Goal: Information Seeking & Learning: Compare options

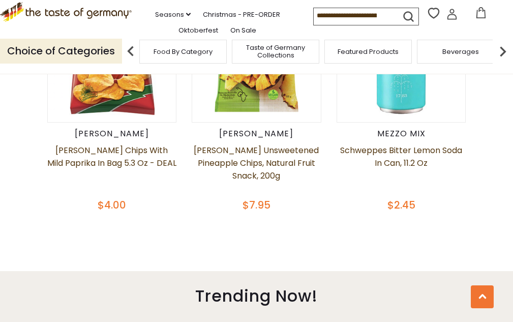
scroll to position [407, 0]
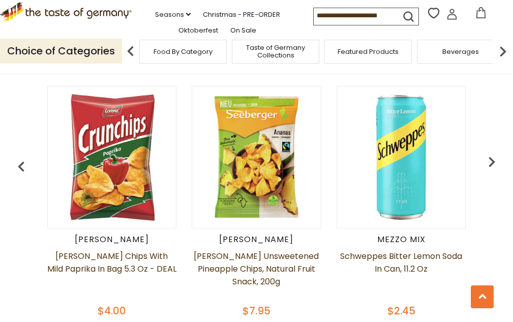
click at [334, 22] on input at bounding box center [357, 15] width 86 height 14
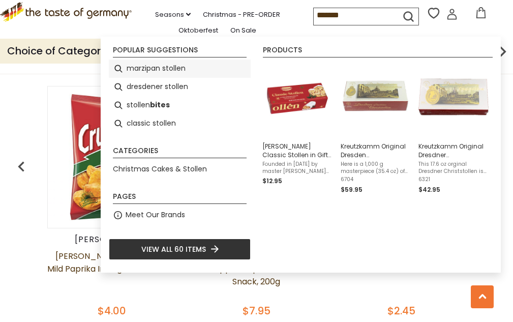
click at [175, 69] on li "marzipan stollen" at bounding box center [180, 68] width 142 height 18
type input "**********"
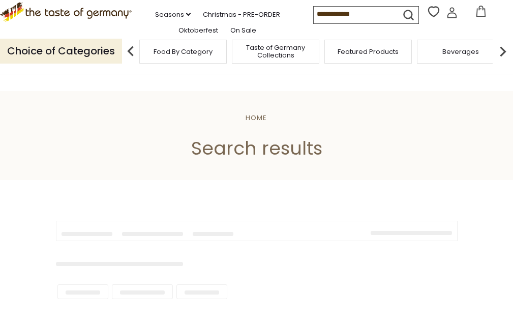
type input "**********"
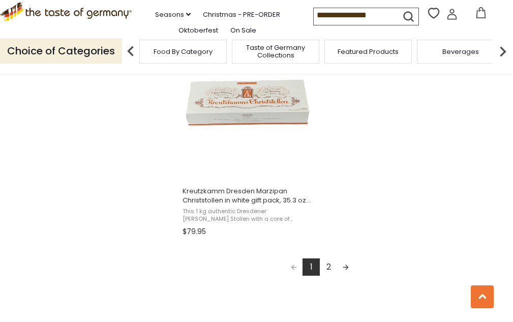
scroll to position [1830, 0]
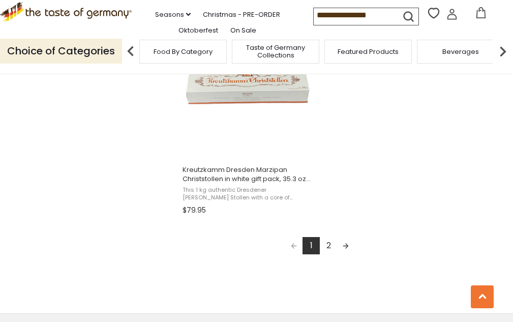
click at [332, 243] on link "2" at bounding box center [328, 245] width 17 height 17
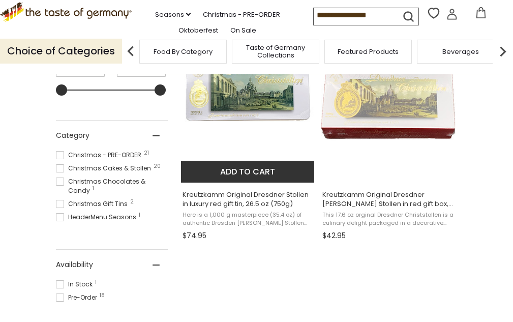
scroll to position [254, 0]
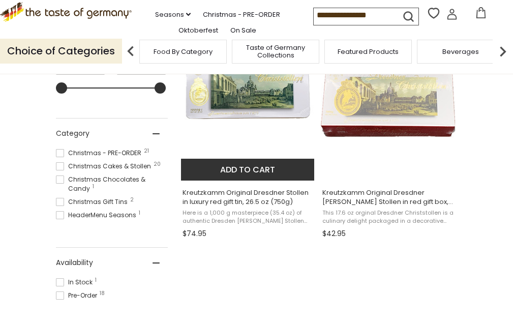
click at [251, 113] on img "Kreutzkamm Original Dresdner Stollen in luxury red gift tin, 26.5 oz (750g)" at bounding box center [248, 104] width 135 height 135
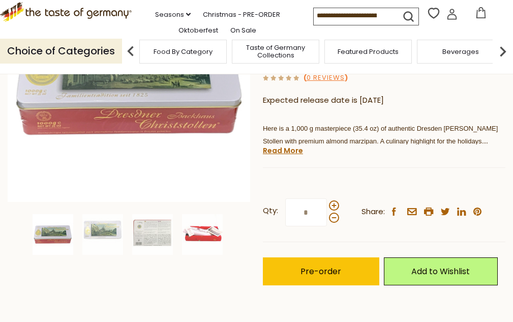
scroll to position [203, 0]
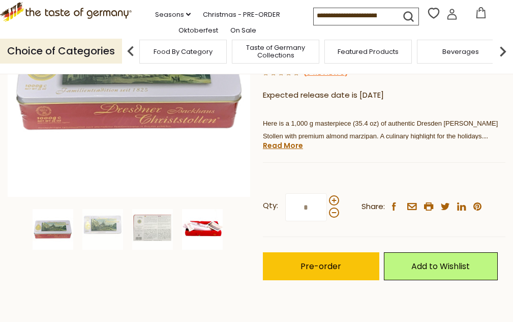
click at [199, 231] on img at bounding box center [202, 229] width 41 height 41
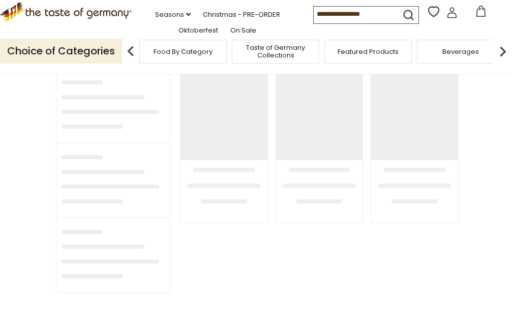
type input "**********"
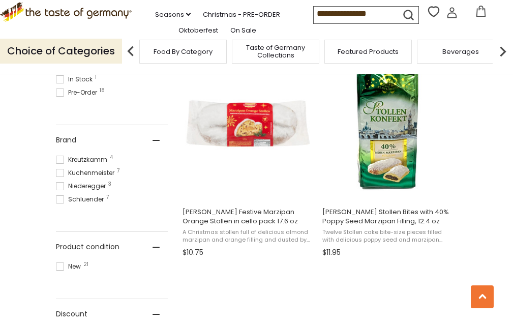
scroll to position [457, 0]
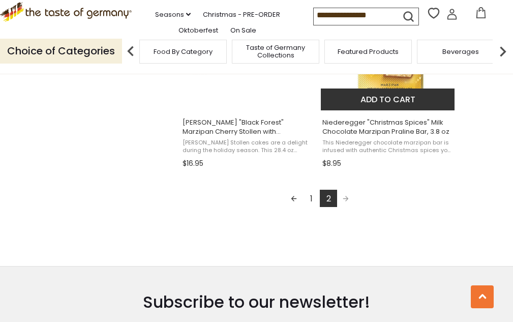
scroll to position [603, 0]
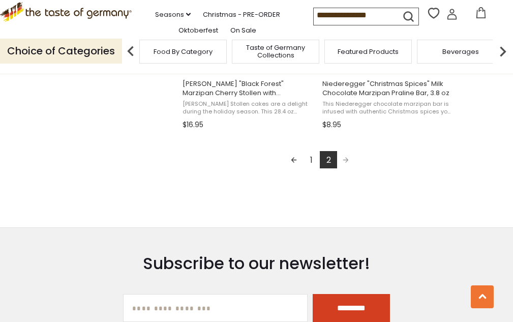
click at [310, 165] on link "1" at bounding box center [310, 159] width 17 height 17
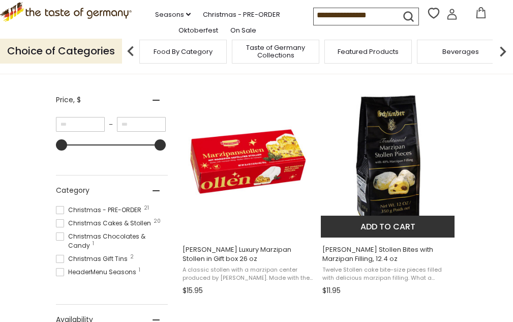
scroll to position [254, 0]
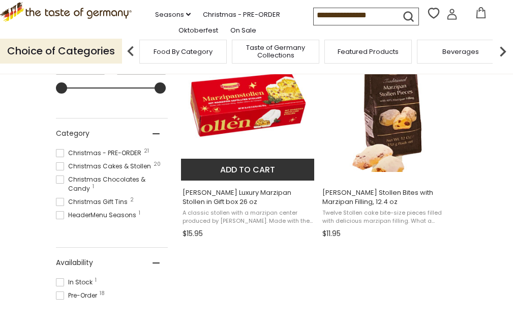
click at [248, 107] on img "Kuchenmeister Luxury Marzipan Stollen in Gift box 26 oz" at bounding box center [248, 104] width 135 height 135
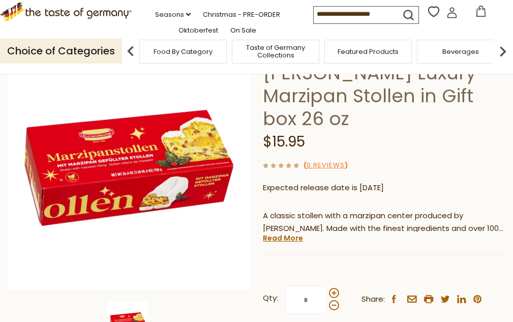
scroll to position [102, 0]
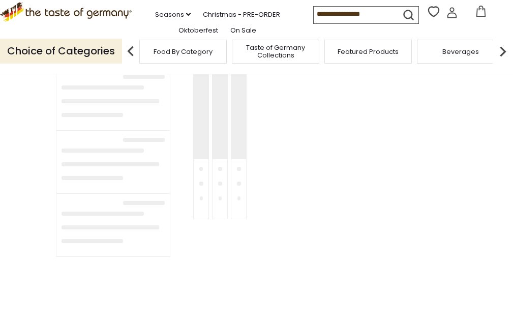
type input "**********"
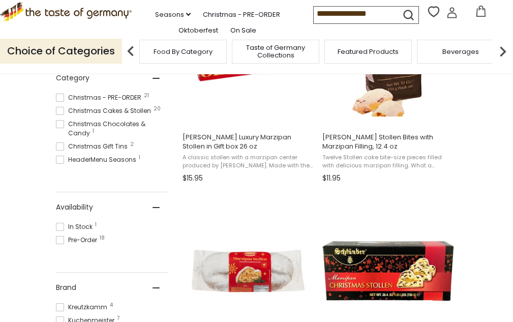
scroll to position [407, 0]
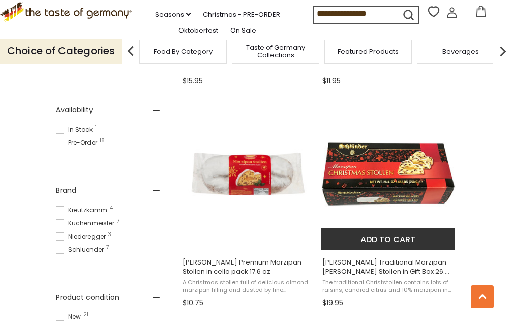
click at [387, 172] on img "Schluender Traditional Marzipan Christ Stollen in Gift Box 26.4 oz" at bounding box center [388, 173] width 135 height 135
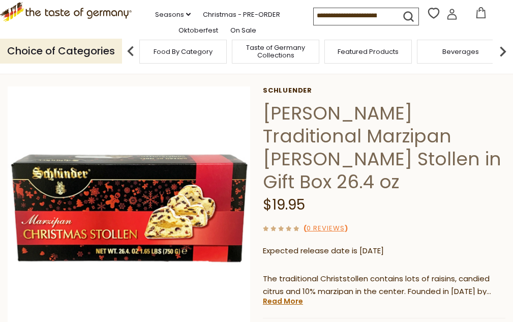
scroll to position [102, 0]
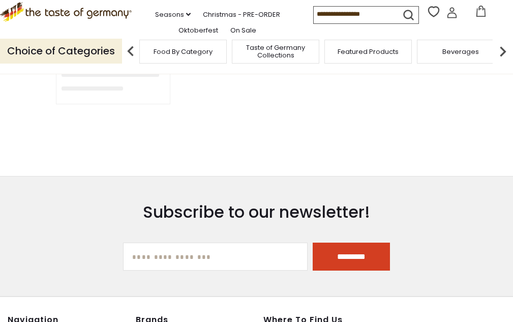
type input "**********"
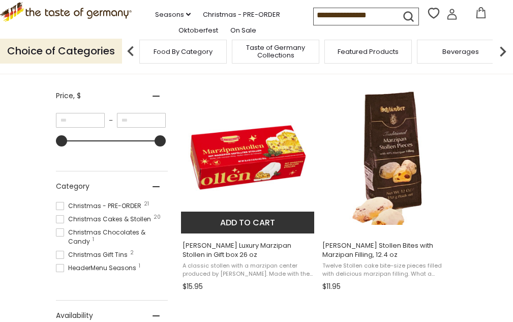
scroll to position [203, 0]
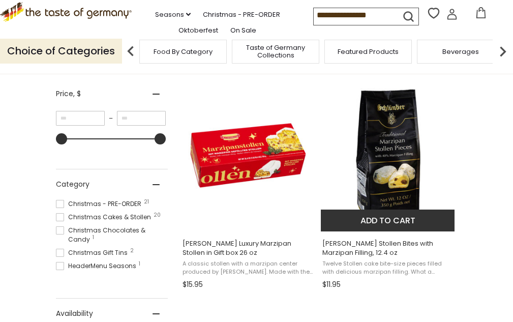
drag, startPoint x: 266, startPoint y: 138, endPoint x: 330, endPoint y: 148, distance: 64.8
click at [266, 138] on img "Kuchenmeister Luxury Marzipan Stollen in Gift box 26 oz" at bounding box center [248, 155] width 135 height 135
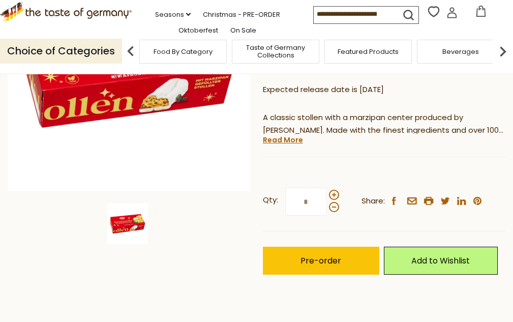
scroll to position [254, 0]
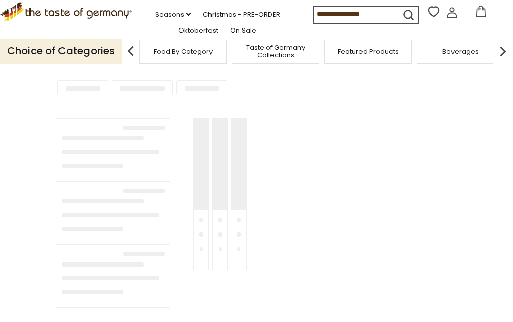
type input "**********"
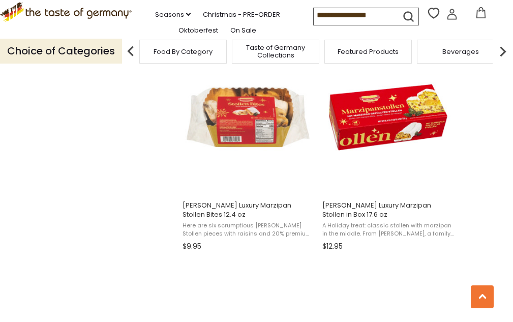
scroll to position [915, 0]
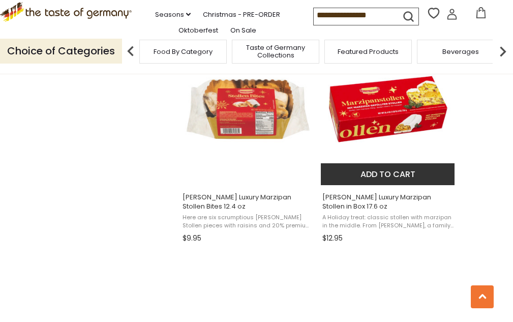
click at [388, 123] on img "Kuchenmeister Luxury Marzipan Stollen in Box 17.6 oz" at bounding box center [388, 109] width 135 height 135
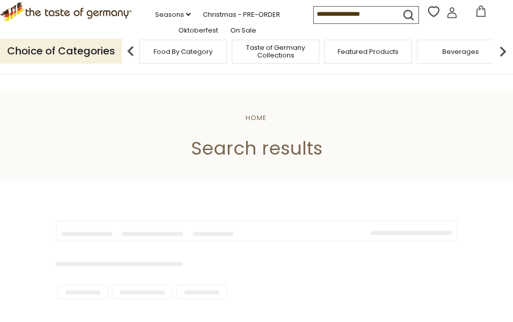
type input "**********"
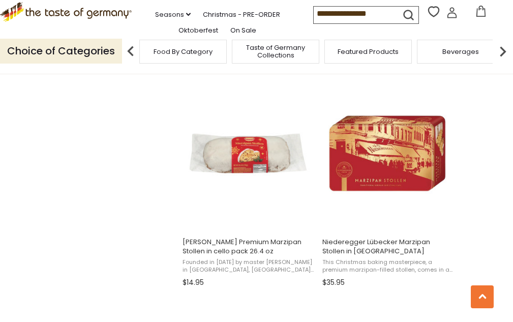
scroll to position [1118, 0]
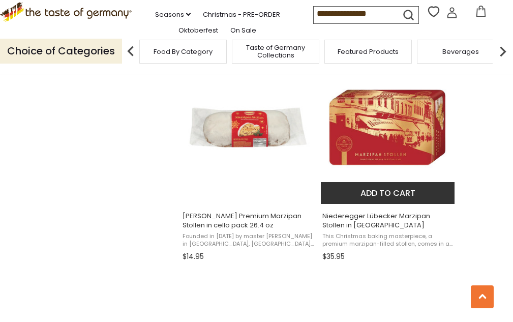
click at [398, 142] on img "Niederegger Lübecker Marzipan Stollen in Red Tin" at bounding box center [388, 127] width 135 height 135
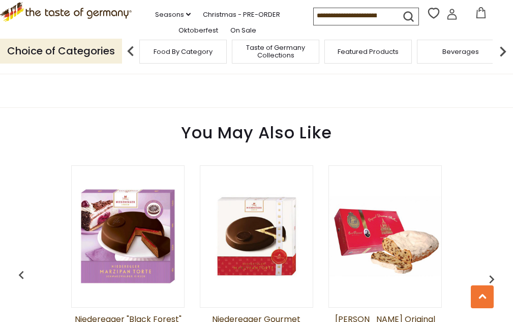
scroll to position [711, 0]
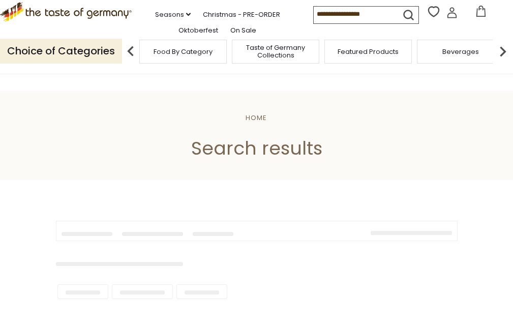
type input "**********"
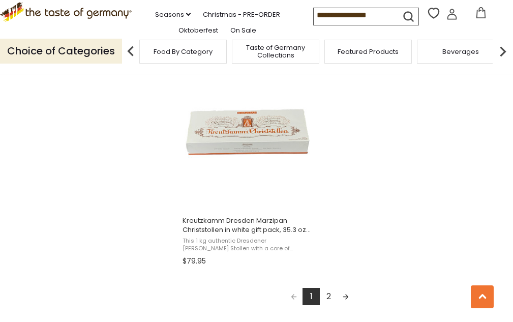
scroll to position [1830, 0]
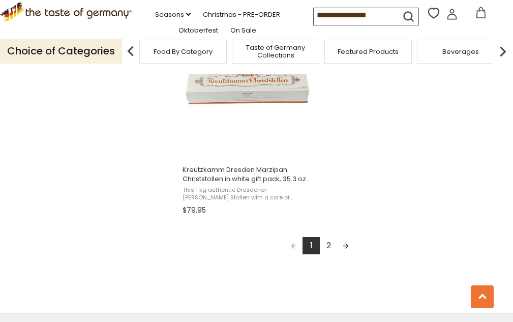
click at [331, 246] on link "2" at bounding box center [328, 245] width 17 height 17
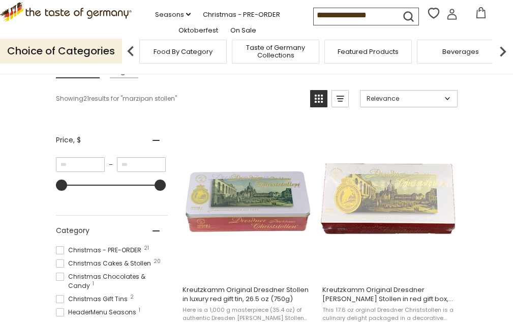
scroll to position [152, 0]
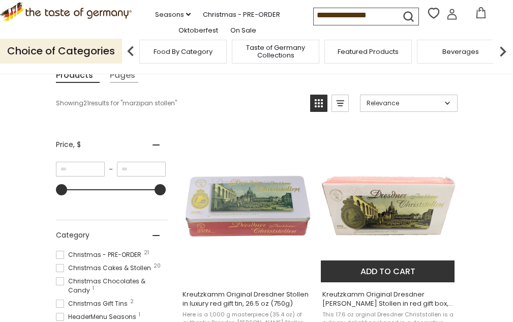
click at [385, 206] on img "Kreutzkamm Original Dresdner Christ Stollen in red gift box, 17.6 oz (500g)" at bounding box center [388, 206] width 135 height 135
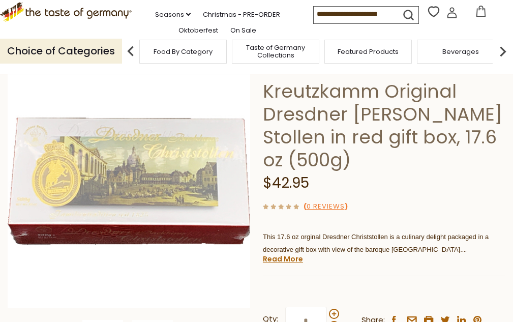
scroll to position [102, 0]
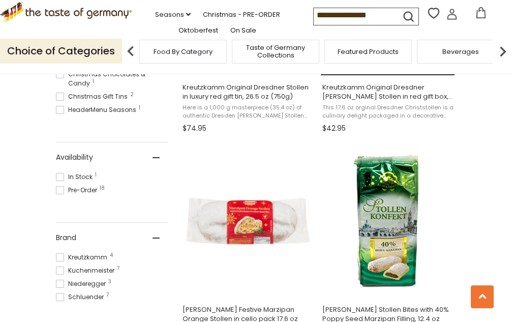
scroll to position [203, 0]
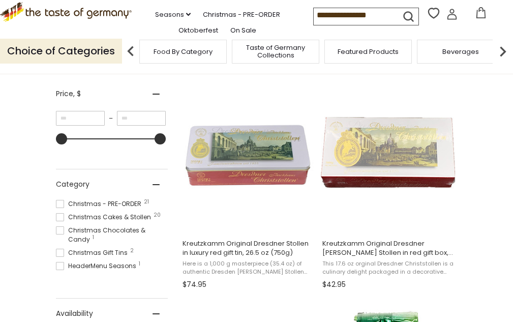
click at [378, 22] on input "**********" at bounding box center [357, 15] width 86 height 14
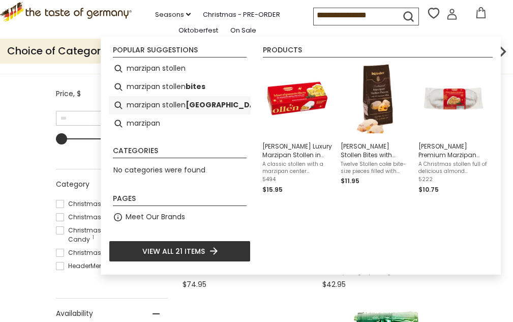
click at [197, 106] on b "dresden" at bounding box center [226, 105] width 83 height 12
type input "**********"
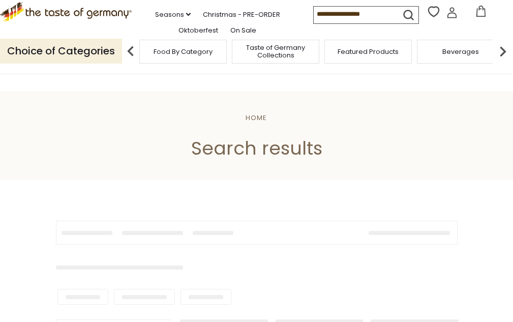
type input "**********"
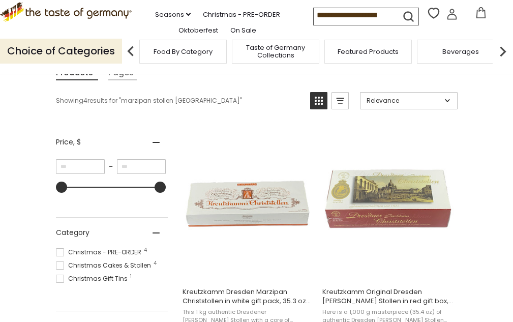
scroll to position [152, 0]
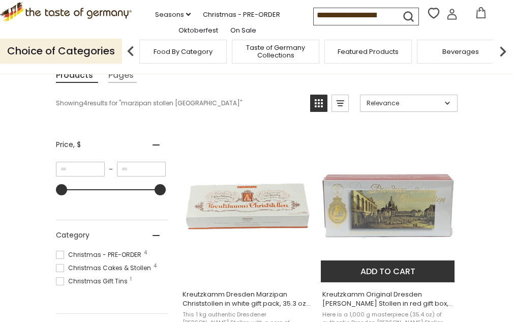
click at [403, 215] on img "Kreutzkamm Original Dresden Christ Stollen in red gift box, 35.3 oz (1000g)" at bounding box center [388, 206] width 135 height 135
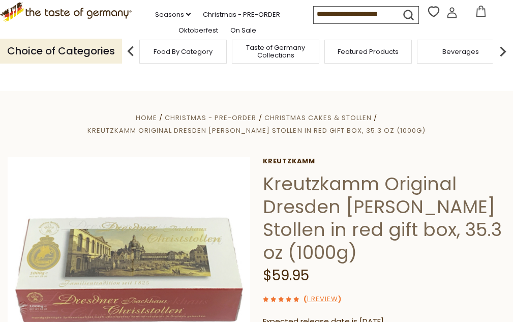
click at [375, 19] on input at bounding box center [357, 14] width 86 height 14
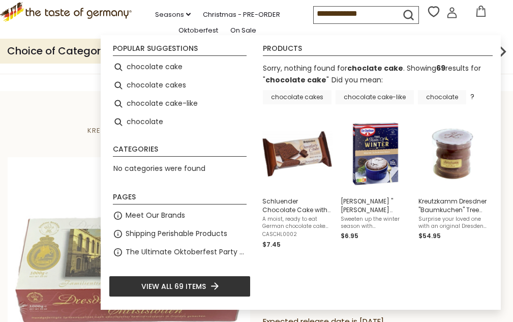
type input "**********"
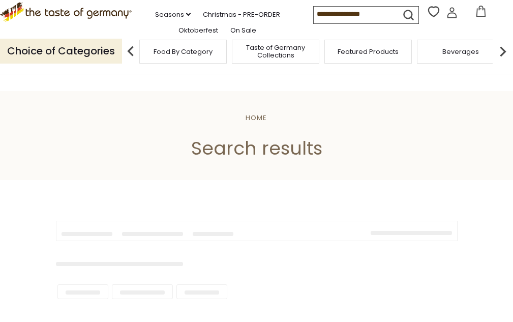
type input "**********"
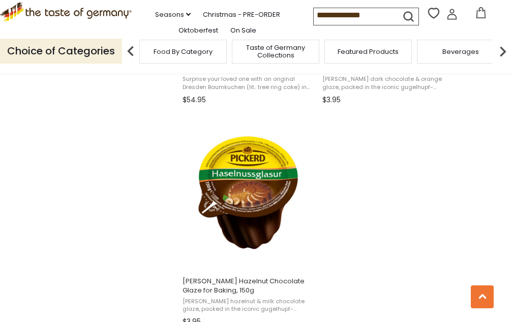
scroll to position [1880, 0]
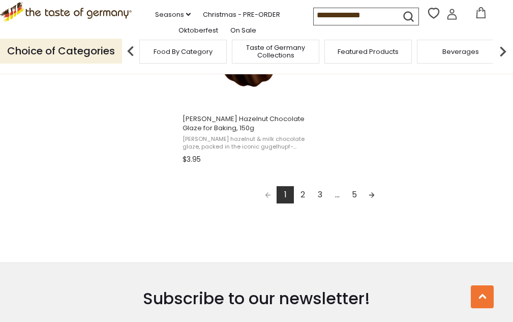
click at [304, 197] on link "2" at bounding box center [302, 194] width 17 height 17
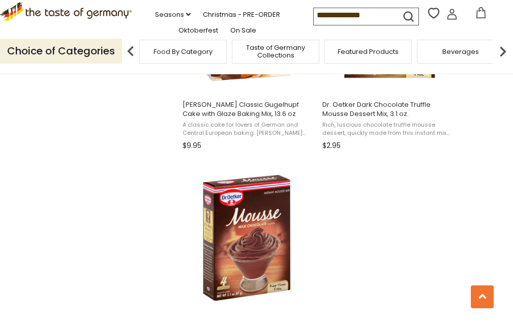
scroll to position [1830, 0]
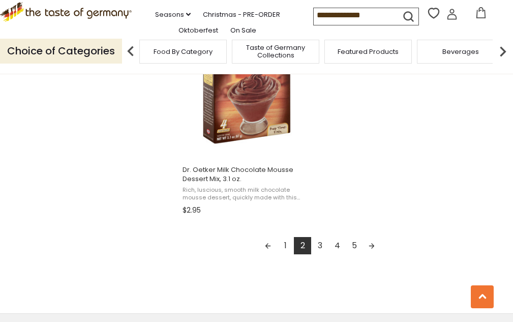
click at [324, 248] on link "3" at bounding box center [319, 245] width 17 height 17
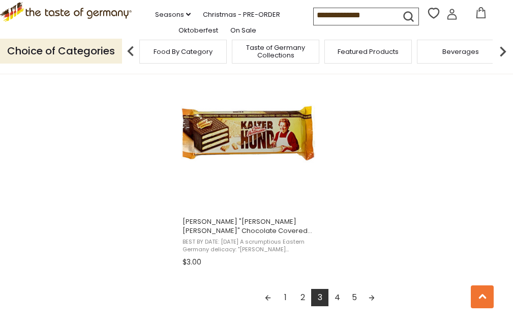
scroll to position [1779, 0]
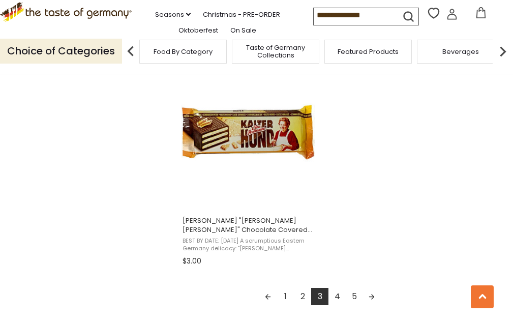
click at [341, 288] on link "4" at bounding box center [336, 296] width 17 height 17
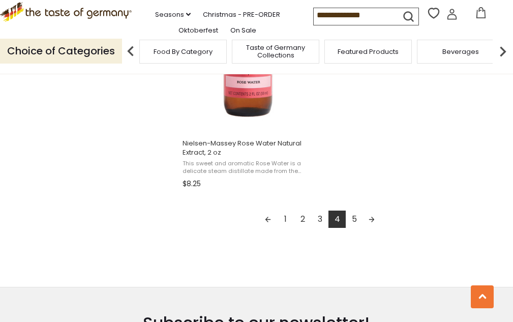
scroll to position [1880, 0]
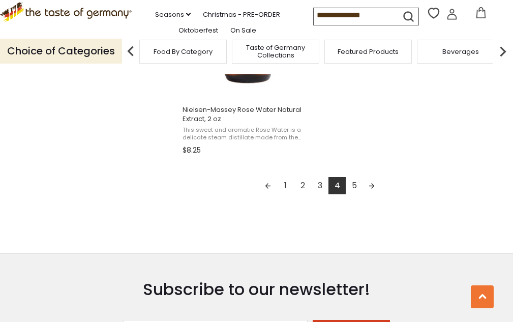
click at [349, 184] on link "5" at bounding box center [354, 185] width 17 height 17
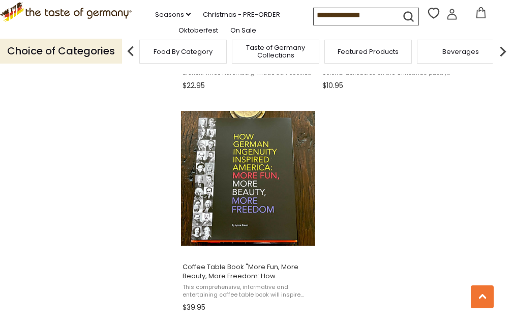
scroll to position [1118, 0]
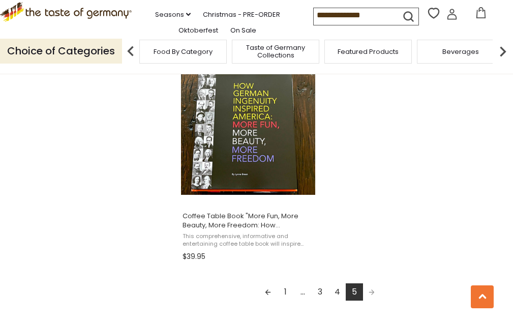
click at [288, 296] on link "1" at bounding box center [284, 291] width 17 height 17
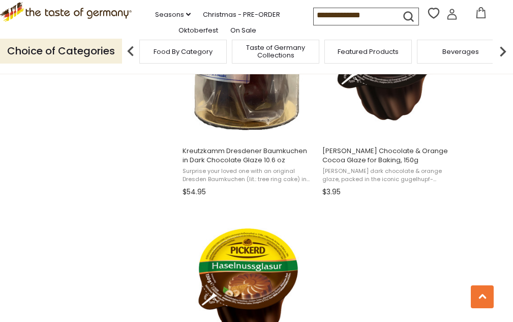
scroll to position [1525, 0]
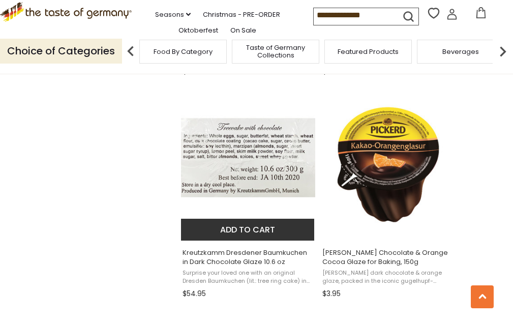
click at [264, 170] on img "Kreutzkamm Dresdener Baumkuchen in Dark Chocolate Glaze 10.6 oz" at bounding box center [248, 164] width 135 height 135
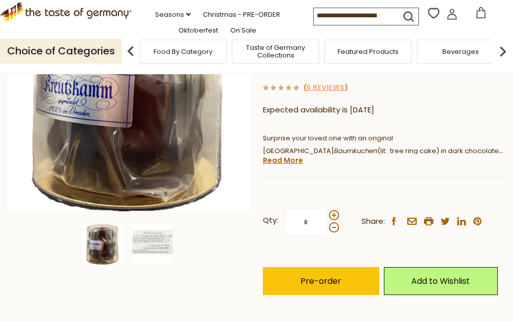
scroll to position [203, 0]
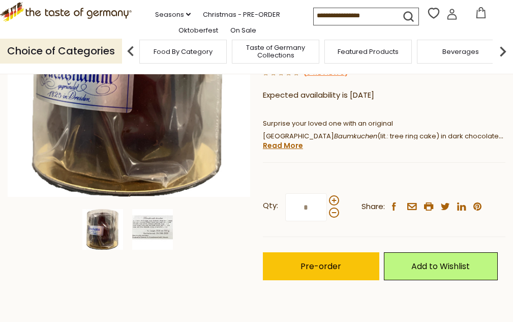
click at [148, 225] on img at bounding box center [152, 229] width 41 height 41
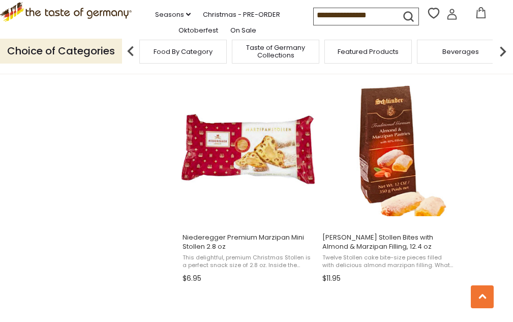
scroll to position [1067, 0]
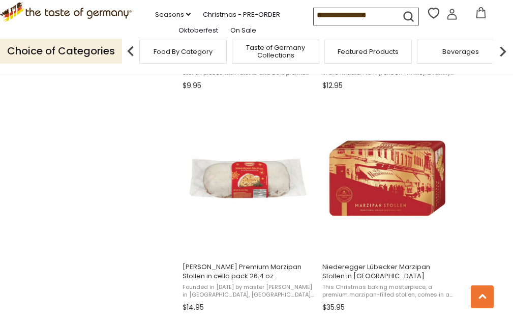
click at [375, 20] on input "**********" at bounding box center [357, 15] width 86 height 14
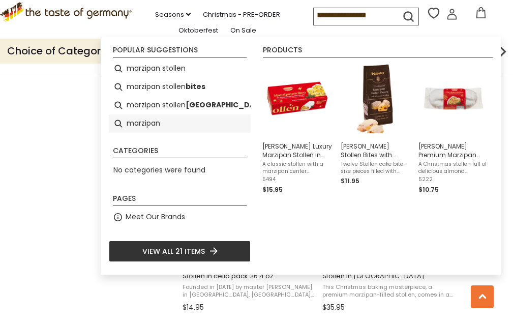
click at [151, 120] on li "marzipan" at bounding box center [180, 123] width 142 height 18
type input "********"
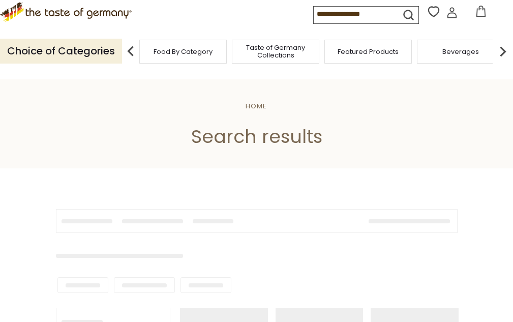
type input "********"
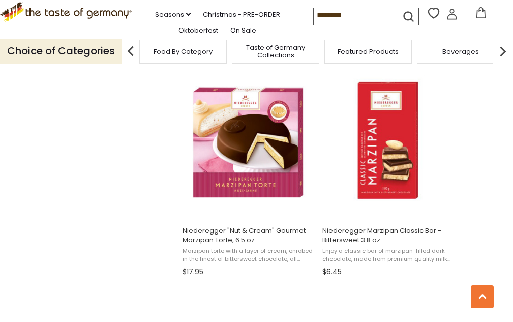
scroll to position [864, 0]
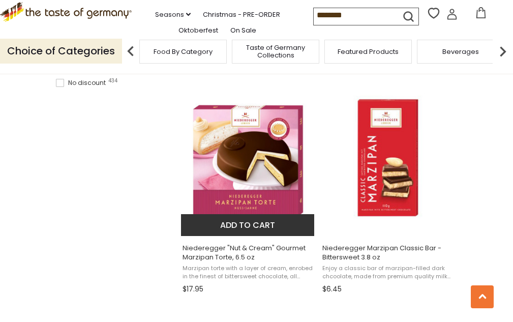
click at [255, 177] on img "Niederegger" at bounding box center [248, 159] width 135 height 135
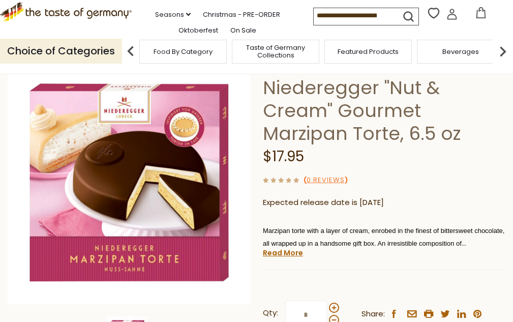
scroll to position [102, 0]
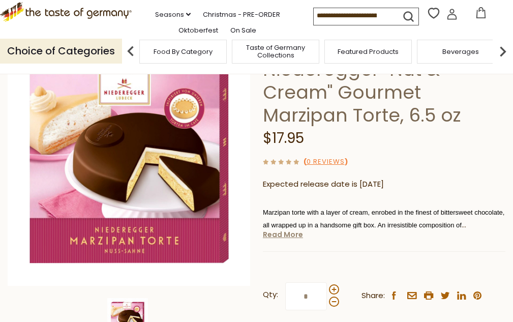
click at [296, 236] on link "Read More" at bounding box center [283, 234] width 40 height 10
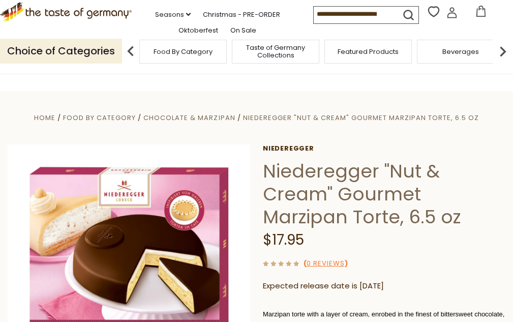
scroll to position [51, 0]
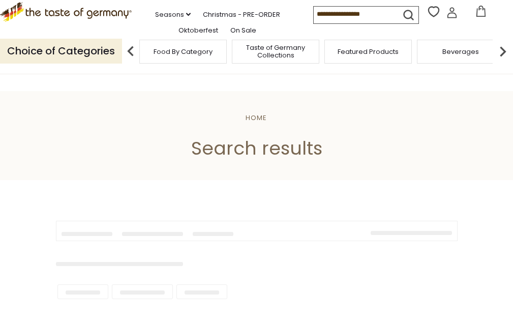
type input "********"
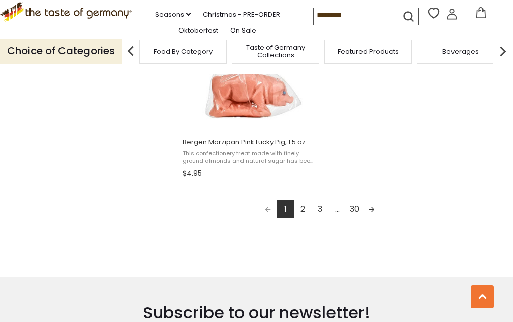
scroll to position [1880, 0]
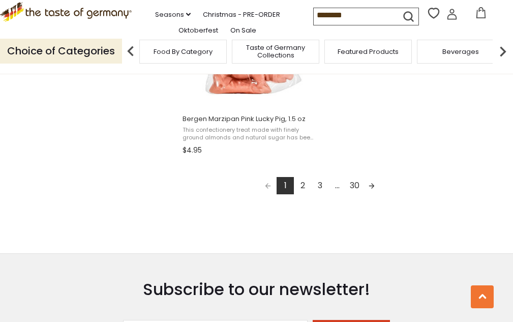
click at [300, 189] on link "2" at bounding box center [302, 185] width 17 height 17
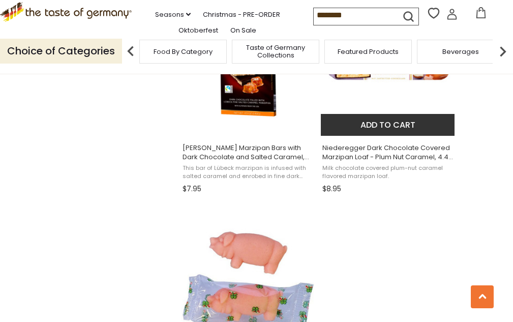
scroll to position [1779, 0]
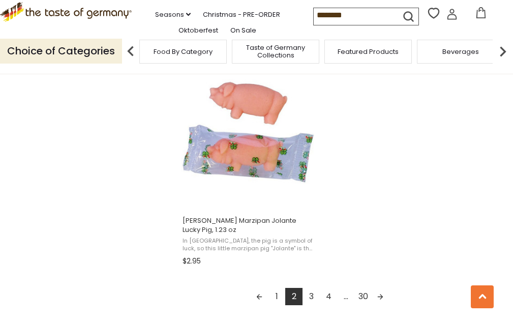
click at [313, 295] on link "3" at bounding box center [310, 296] width 17 height 17
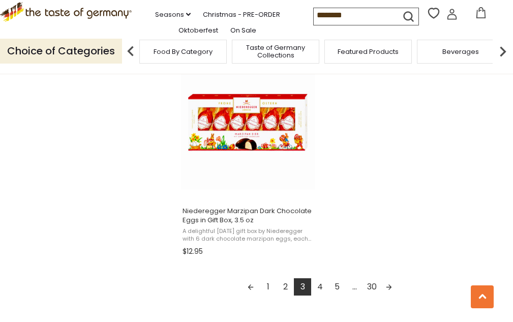
scroll to position [1830, 0]
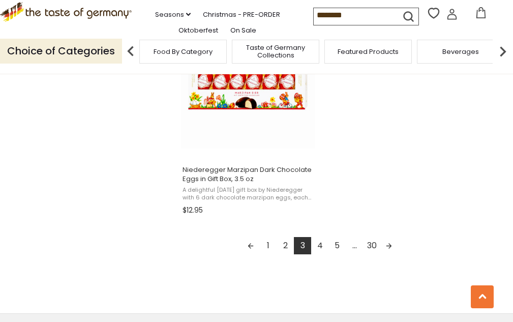
click at [321, 248] on link "4" at bounding box center [319, 245] width 17 height 17
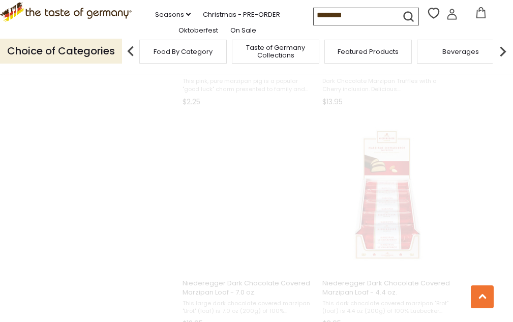
scroll to position [36, 0]
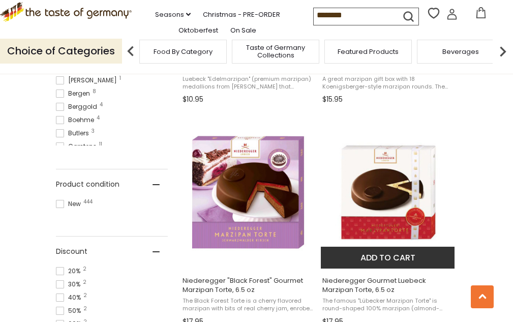
scroll to position [661, 0]
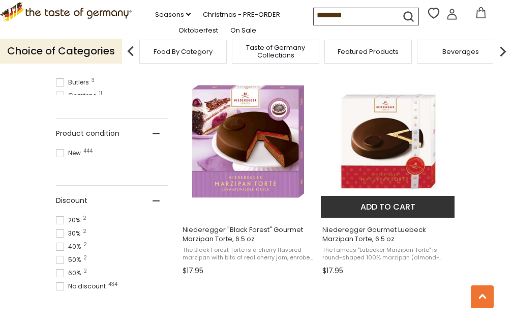
click at [383, 144] on img "Niederegger Gourmet Luebeck Marzipan Torte, 6.5 oz" at bounding box center [388, 141] width 135 height 135
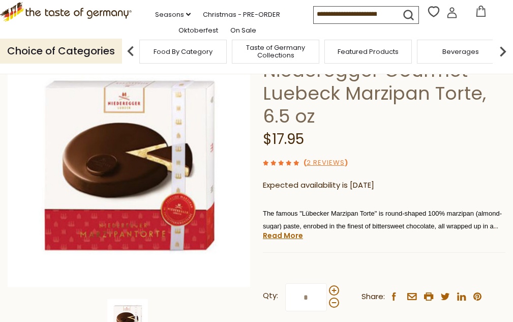
scroll to position [102, 0]
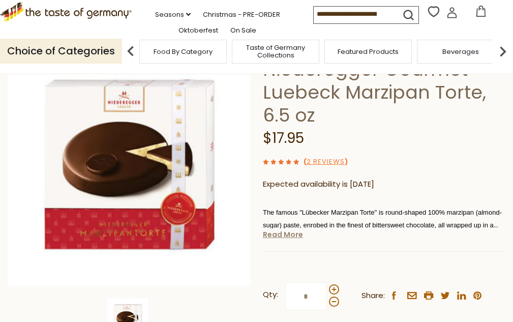
click at [270, 237] on link "Read More" at bounding box center [283, 234] width 40 height 10
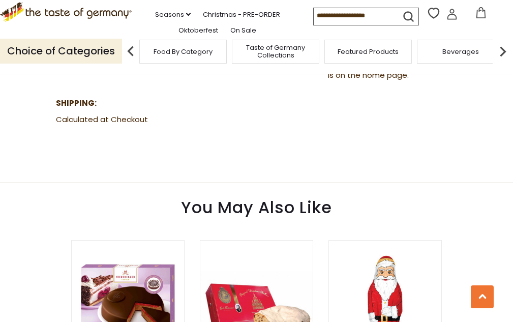
scroll to position [966, 0]
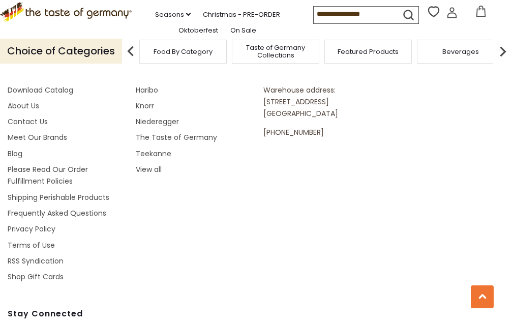
type input "********"
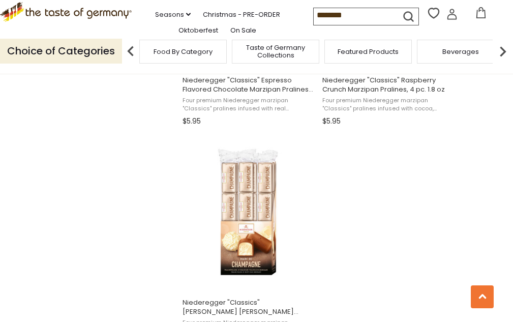
scroll to position [1880, 0]
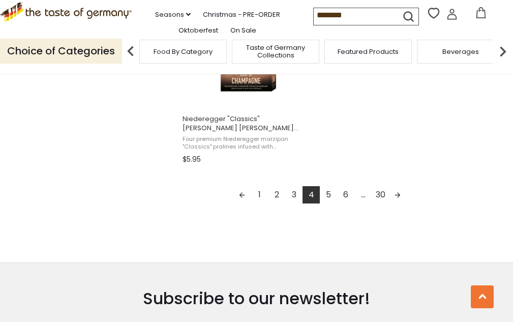
click at [333, 197] on link "5" at bounding box center [328, 194] width 17 height 17
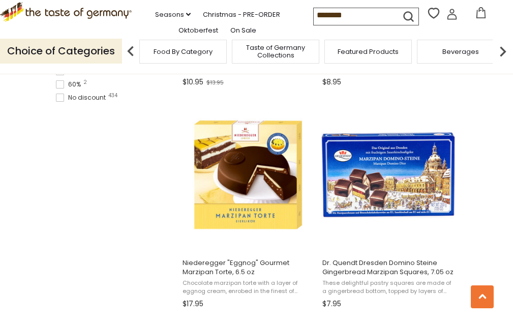
scroll to position [864, 0]
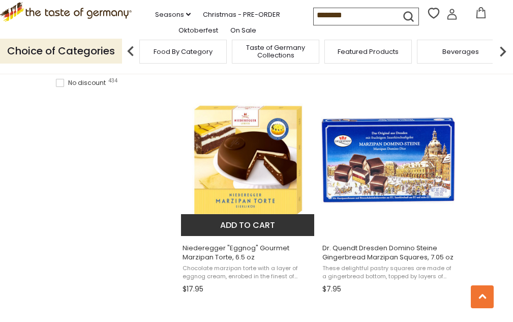
click at [255, 163] on img "Niederegger" at bounding box center [248, 159] width 135 height 135
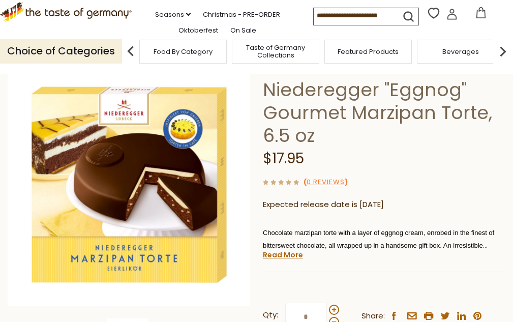
scroll to position [102, 0]
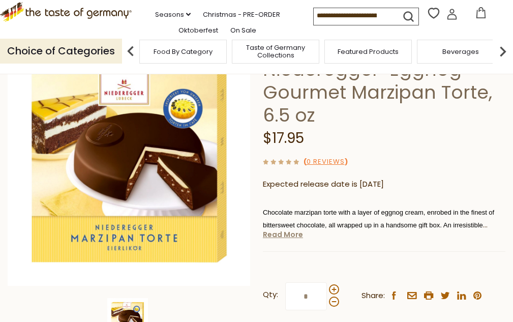
click at [294, 238] on link "Read More" at bounding box center [283, 234] width 40 height 10
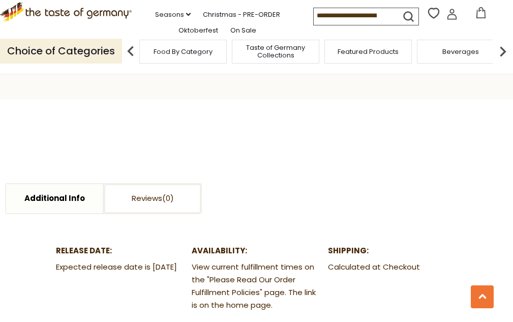
scroll to position [508, 0]
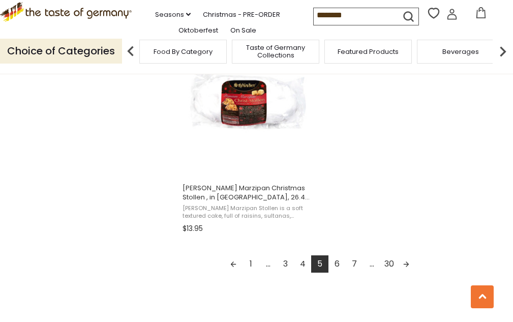
scroll to position [1880, 0]
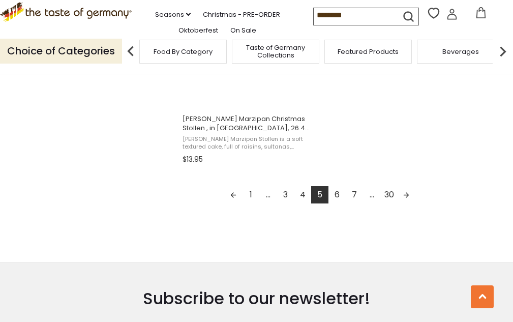
click at [339, 192] on link "6" at bounding box center [336, 194] width 17 height 17
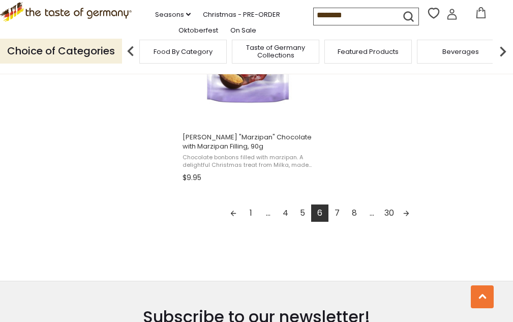
scroll to position [1931, 0]
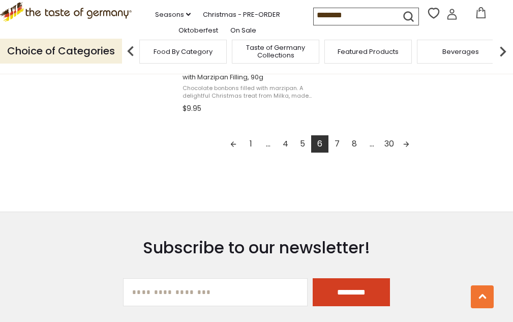
click at [340, 147] on link "7" at bounding box center [336, 143] width 17 height 17
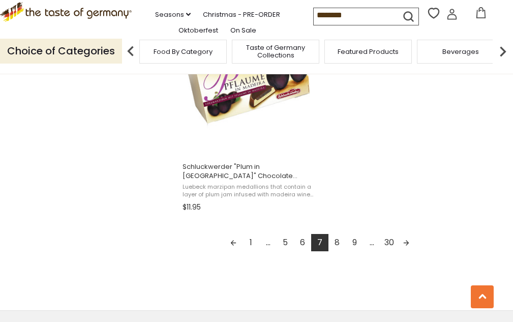
scroll to position [1982, 0]
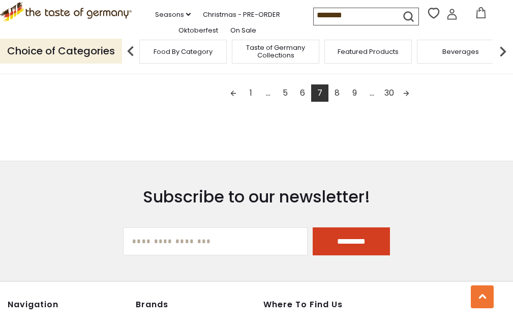
click at [339, 98] on link "8" at bounding box center [336, 92] width 17 height 17
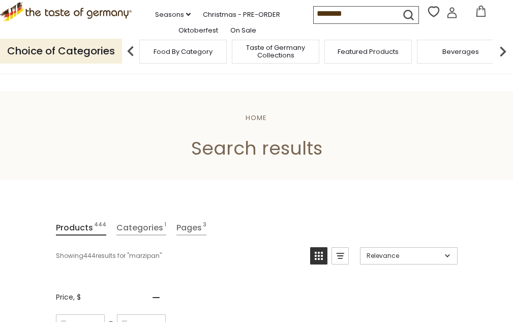
click at [359, 16] on input "********" at bounding box center [357, 14] width 86 height 14
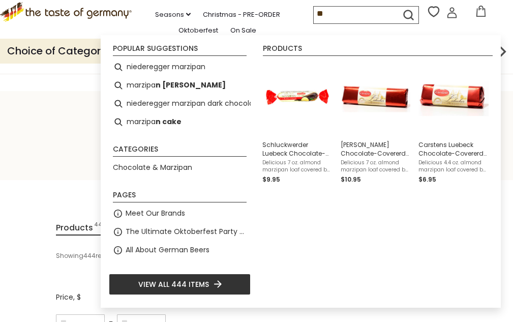
type input "*"
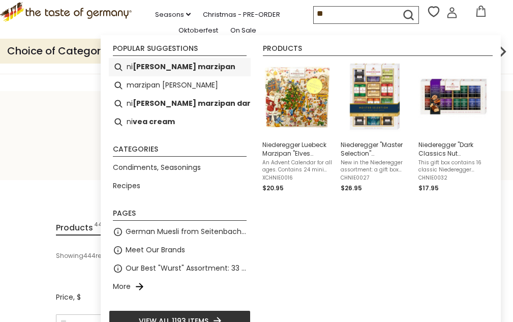
click at [188, 65] on b "ederegger marzipan" at bounding box center [184, 67] width 103 height 12
type input "**********"
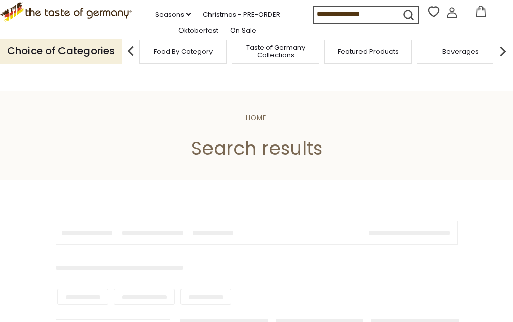
type input "**********"
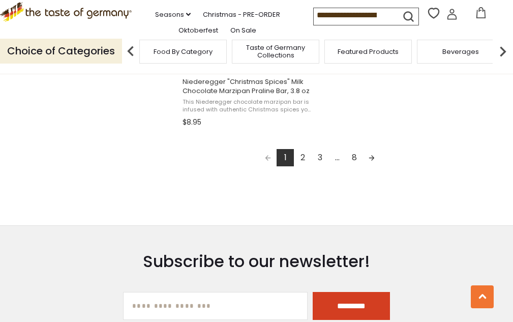
scroll to position [1931, 0]
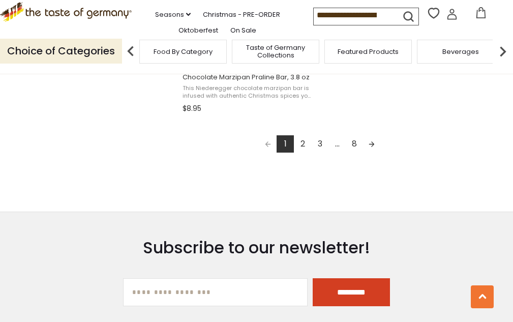
click at [304, 144] on link "2" at bounding box center [302, 143] width 17 height 17
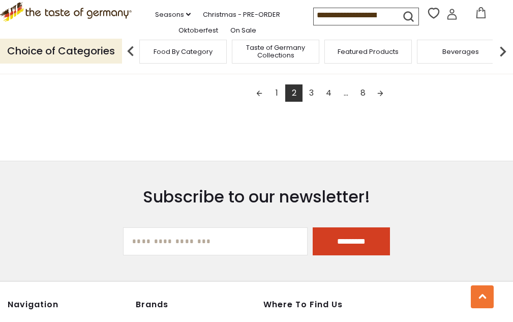
click at [311, 74] on div "Choice of Categories Food By Category Taste of Germany Collections Featured Pro…" at bounding box center [256, 50] width 513 height 45
click at [312, 95] on link "3" at bounding box center [310, 92] width 17 height 17
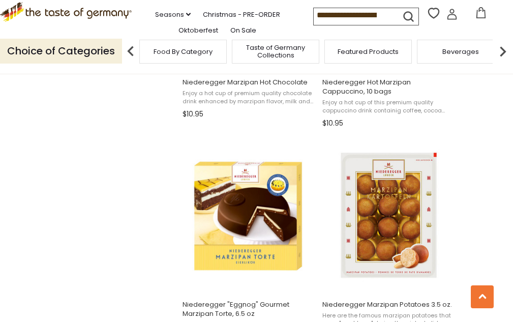
scroll to position [1067, 0]
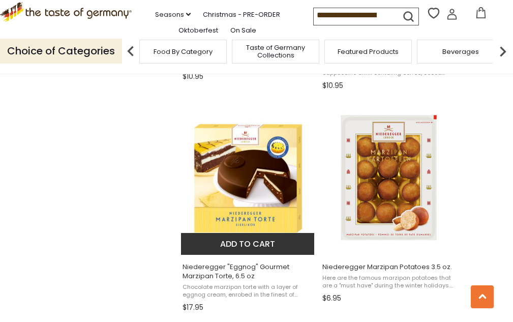
click at [277, 177] on img "Niederegger" at bounding box center [248, 178] width 135 height 135
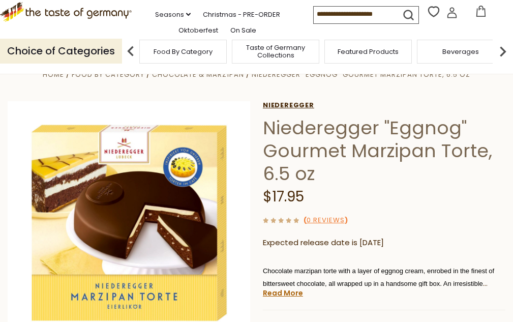
scroll to position [152, 0]
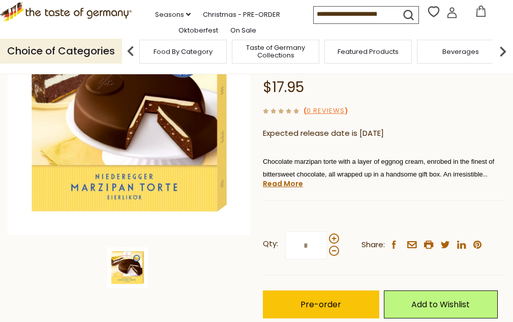
click at [133, 267] on img at bounding box center [127, 267] width 41 height 41
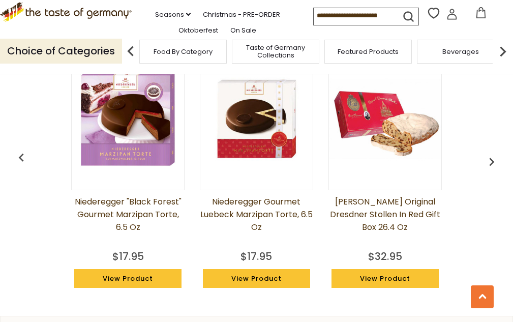
scroll to position [762, 0]
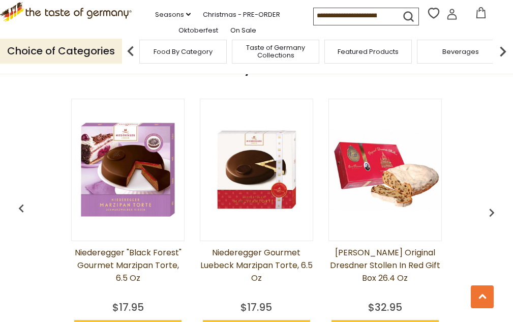
click at [328, 246] on link "Emil Reimann Original Dresdner Stollen in Red Gift Box 26.4 oz" at bounding box center [384, 271] width 113 height 51
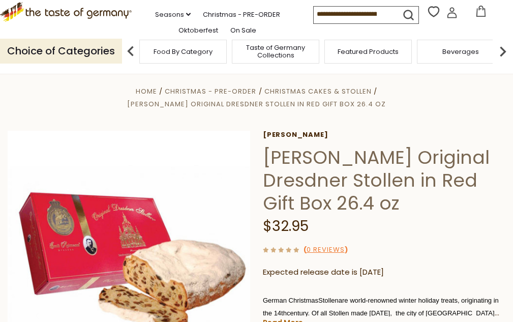
scroll to position [51, 0]
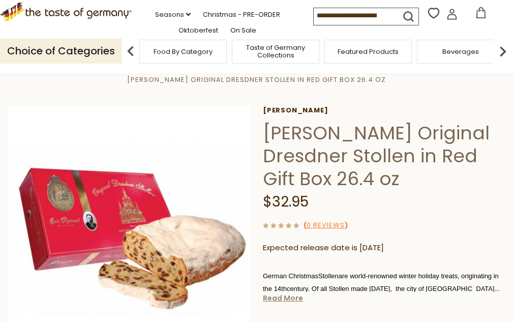
click at [283, 293] on link "Read More" at bounding box center [283, 298] width 40 height 10
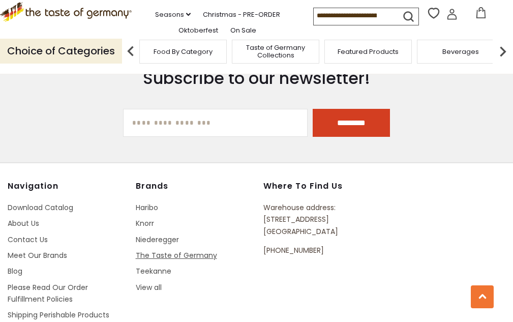
scroll to position [1728, 0]
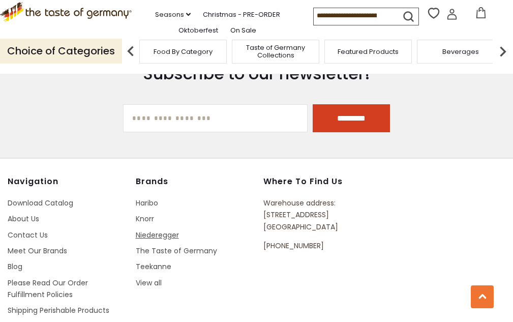
click at [151, 230] on link "Niederegger" at bounding box center [157, 235] width 43 height 10
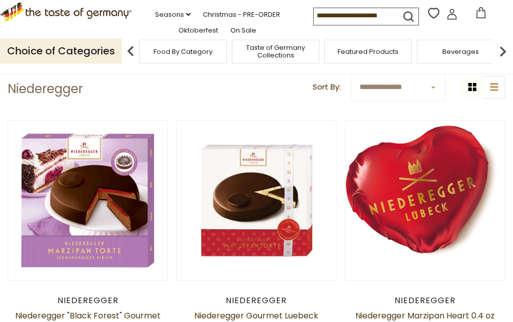
scroll to position [51, 0]
